Goal: Task Accomplishment & Management: Manage account settings

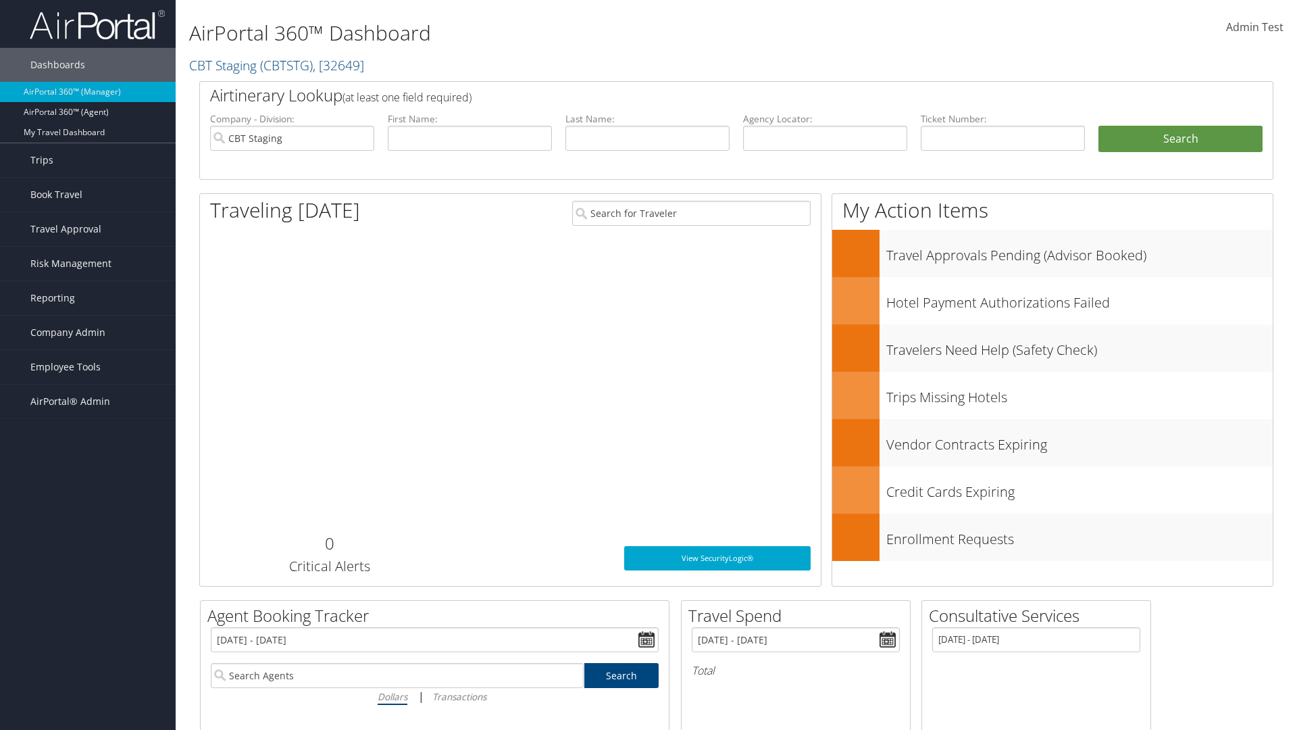
click at [88, 332] on span "Company Admin" at bounding box center [67, 332] width 75 height 34
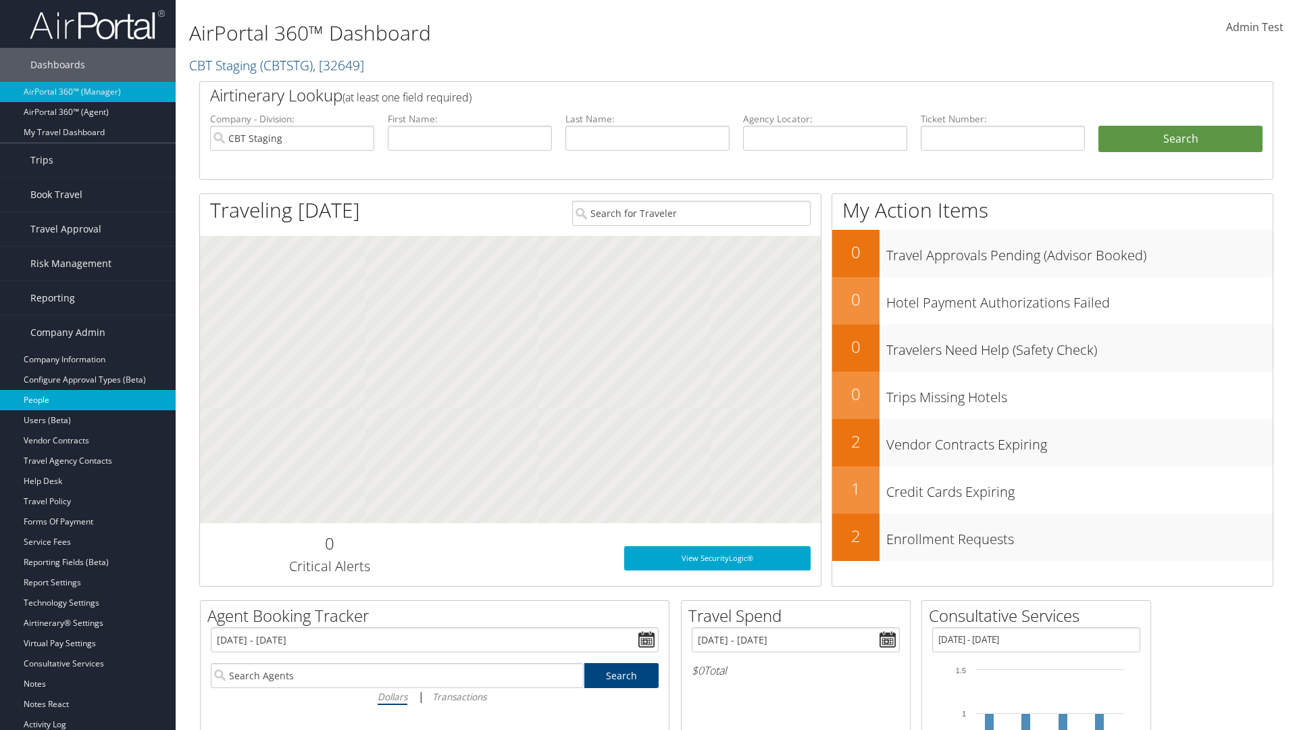
click at [88, 400] on link "People" at bounding box center [88, 400] width 176 height 20
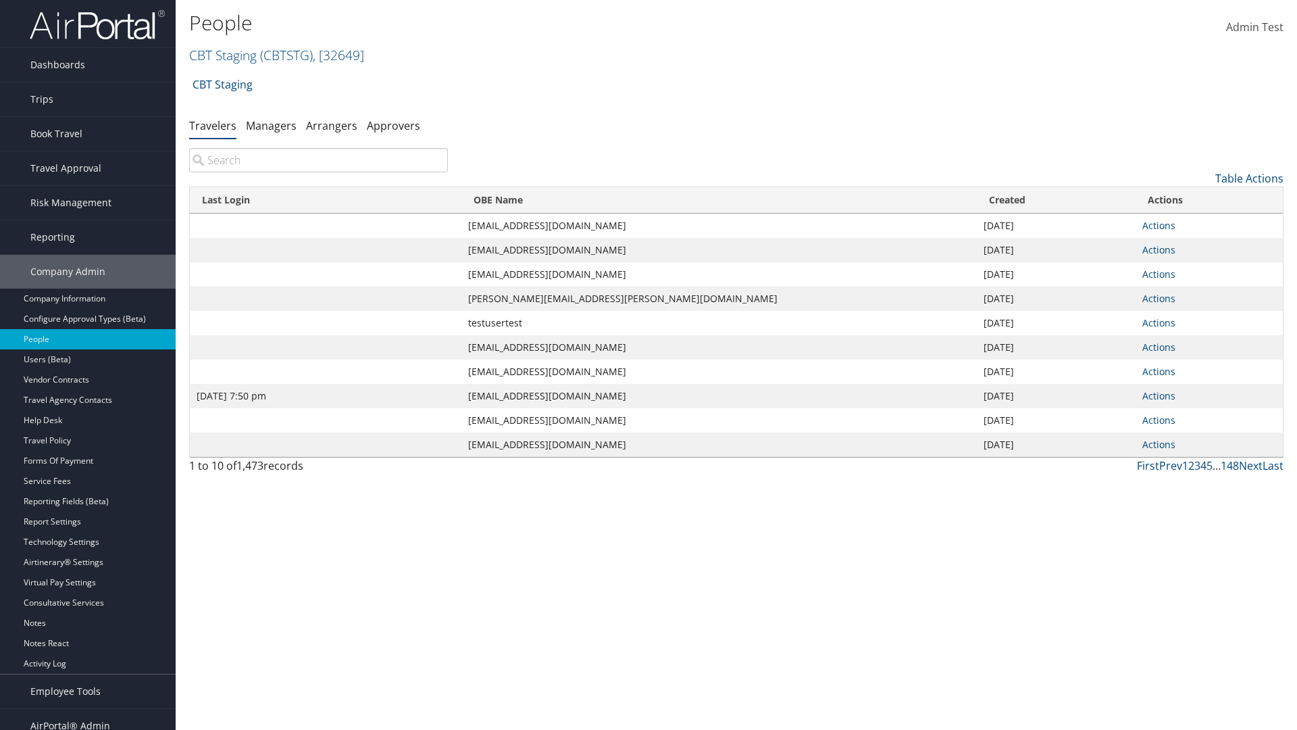
click at [318, 160] on input "search" at bounding box center [318, 160] width 259 height 24
type input "Jan 9, 2024 7:50 pm"
